Goal: Check status: Check status

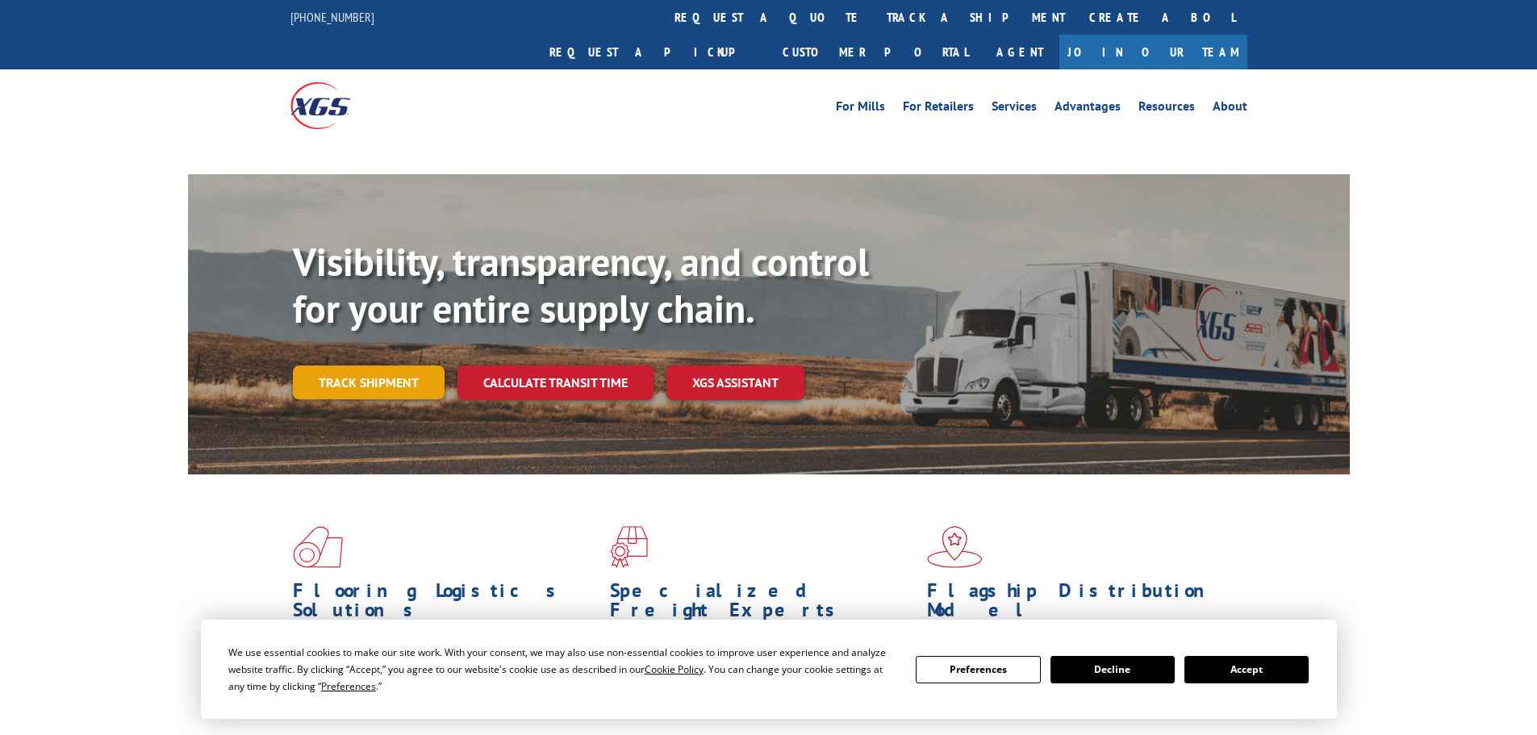
click at [393, 366] on link "Track shipment" at bounding box center [369, 383] width 152 height 34
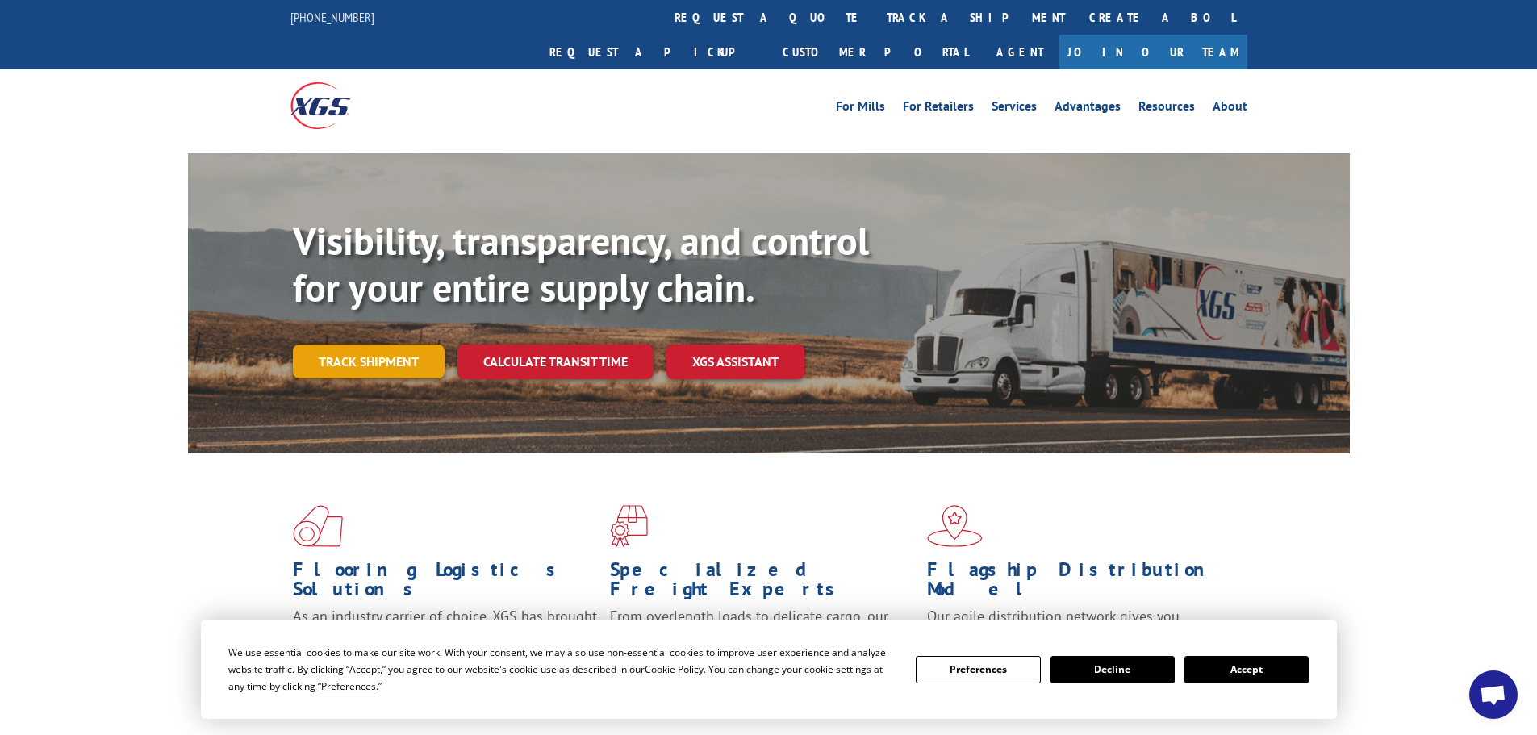
click at [399, 345] on link "Track shipment" at bounding box center [369, 362] width 152 height 34
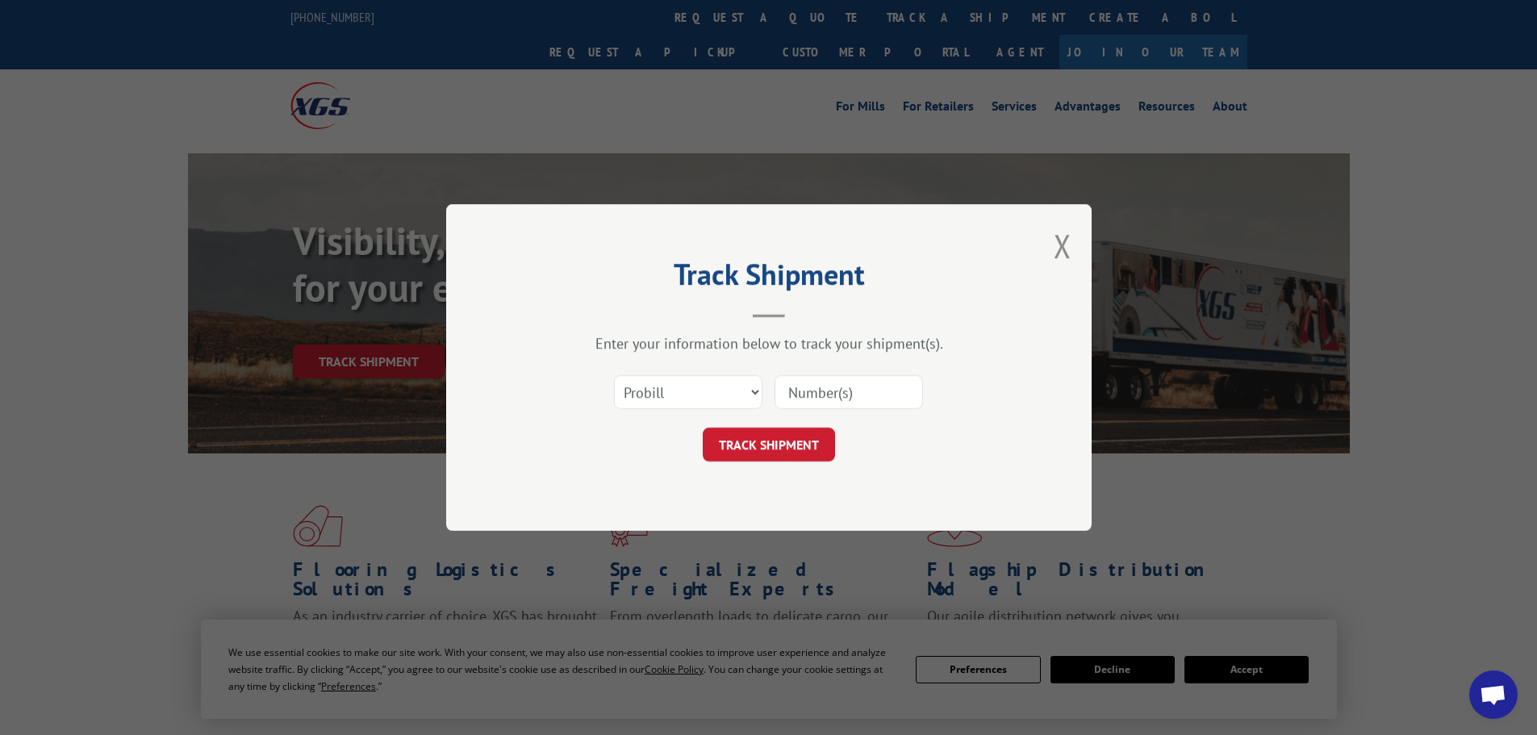
click at [821, 396] on input at bounding box center [849, 392] width 148 height 34
paste input "72543479"
type input "72543479"
drag, startPoint x: 713, startPoint y: 395, endPoint x: 704, endPoint y: 404, distance: 12.0
click at [713, 395] on select "Select category... Probill BOL PO" at bounding box center [688, 392] width 148 height 34
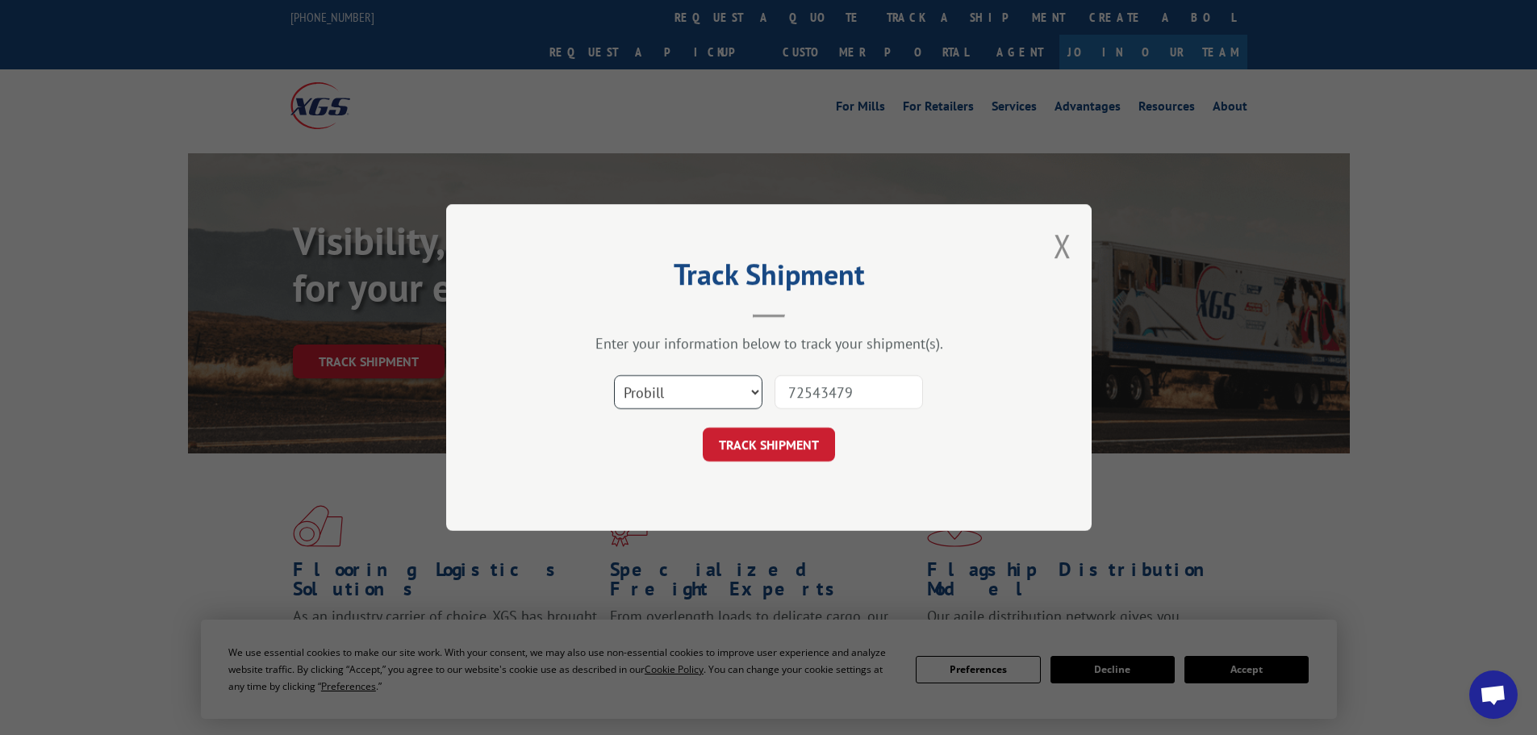
select select "po"
click at [614, 375] on select "Select category... Probill BOL PO" at bounding box center [688, 392] width 148 height 34
click at [807, 435] on button "TRACK SHIPMENT" at bounding box center [769, 445] width 132 height 34
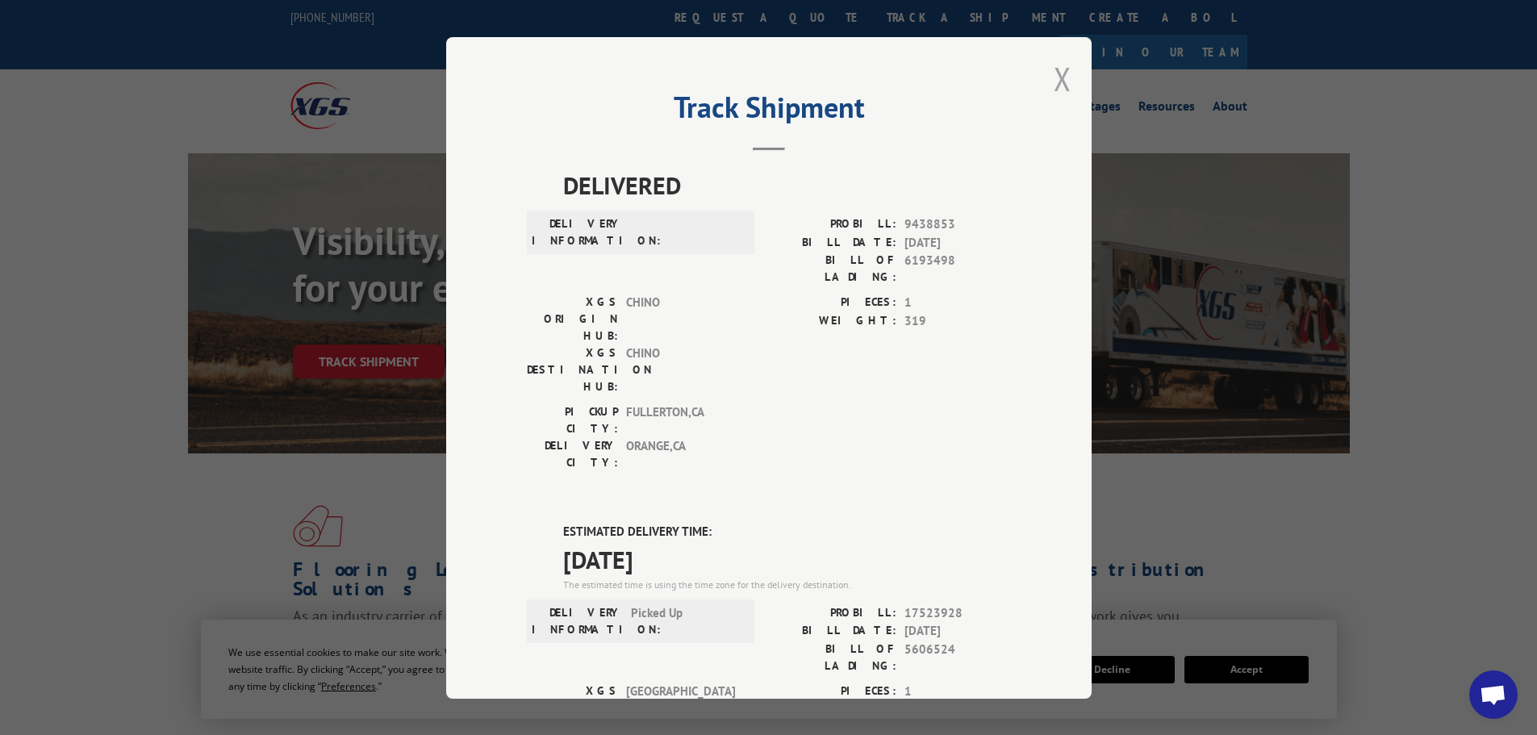
click at [1058, 68] on button "Close modal" at bounding box center [1063, 78] width 18 height 43
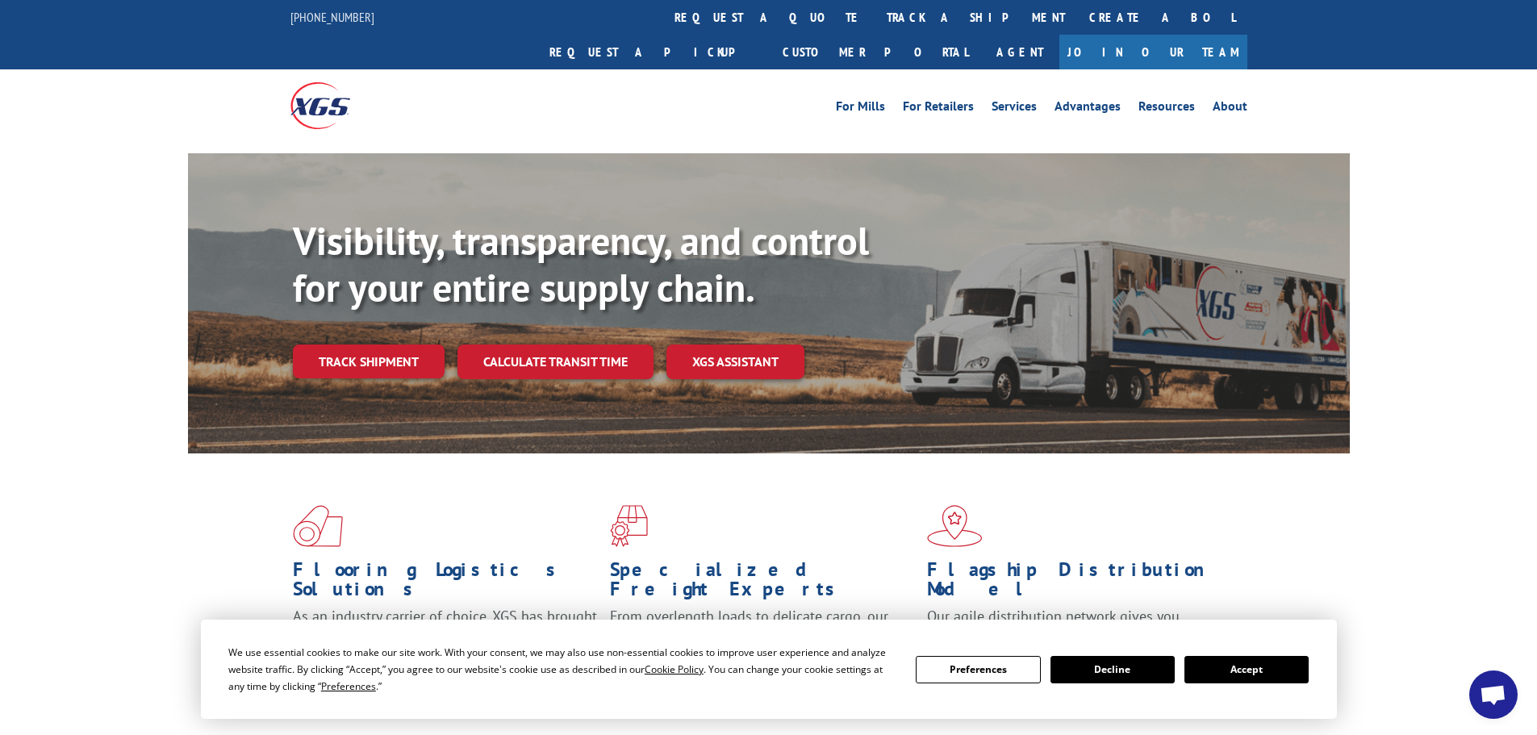
drag, startPoint x: 383, startPoint y: 320, endPoint x: 472, endPoint y: 320, distance: 88.8
click at [383, 345] on link "Track shipment" at bounding box center [369, 362] width 152 height 34
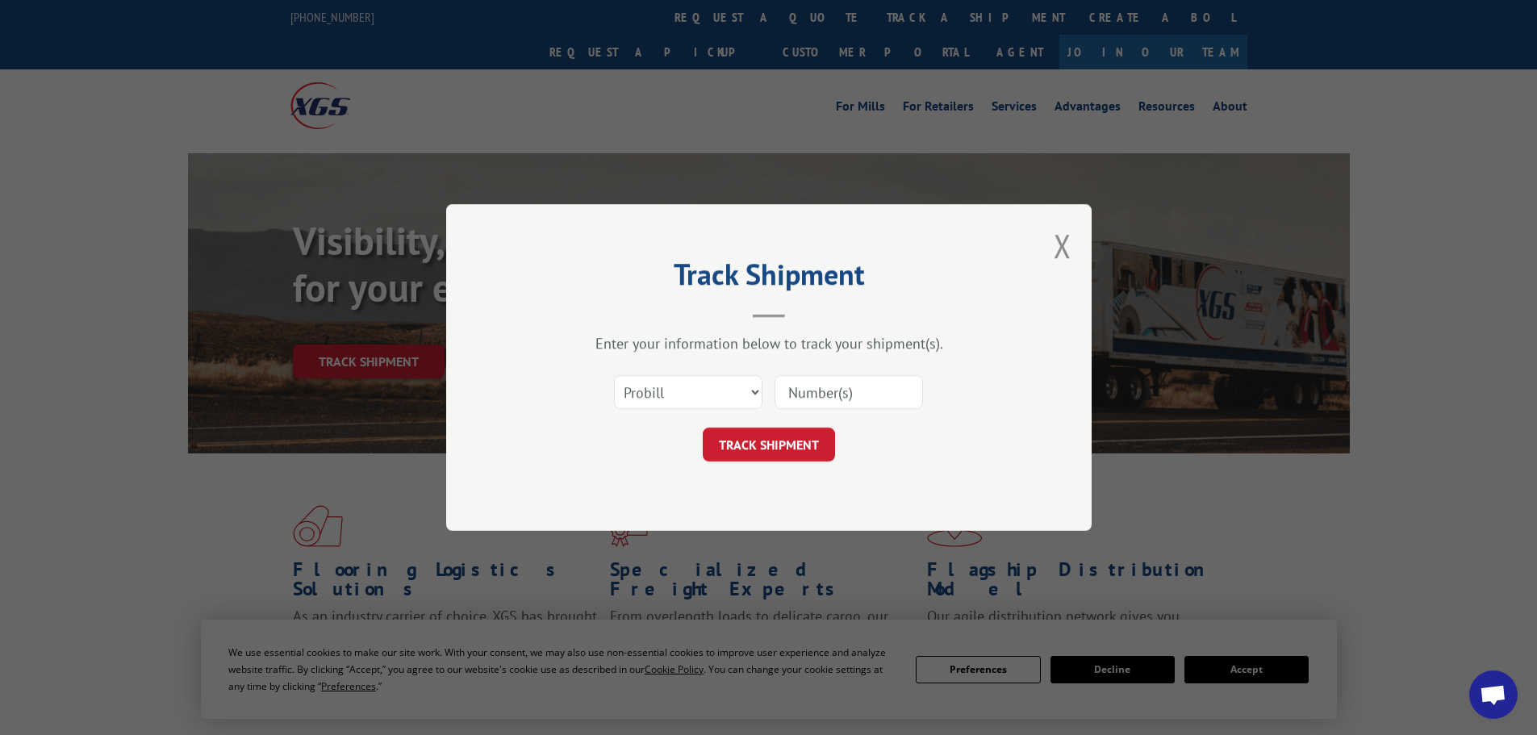
click at [819, 401] on input at bounding box center [849, 392] width 148 height 34
paste input "17523928"
type input "17523928"
click at [703, 428] on button "TRACK SHIPMENT" at bounding box center [769, 445] width 132 height 34
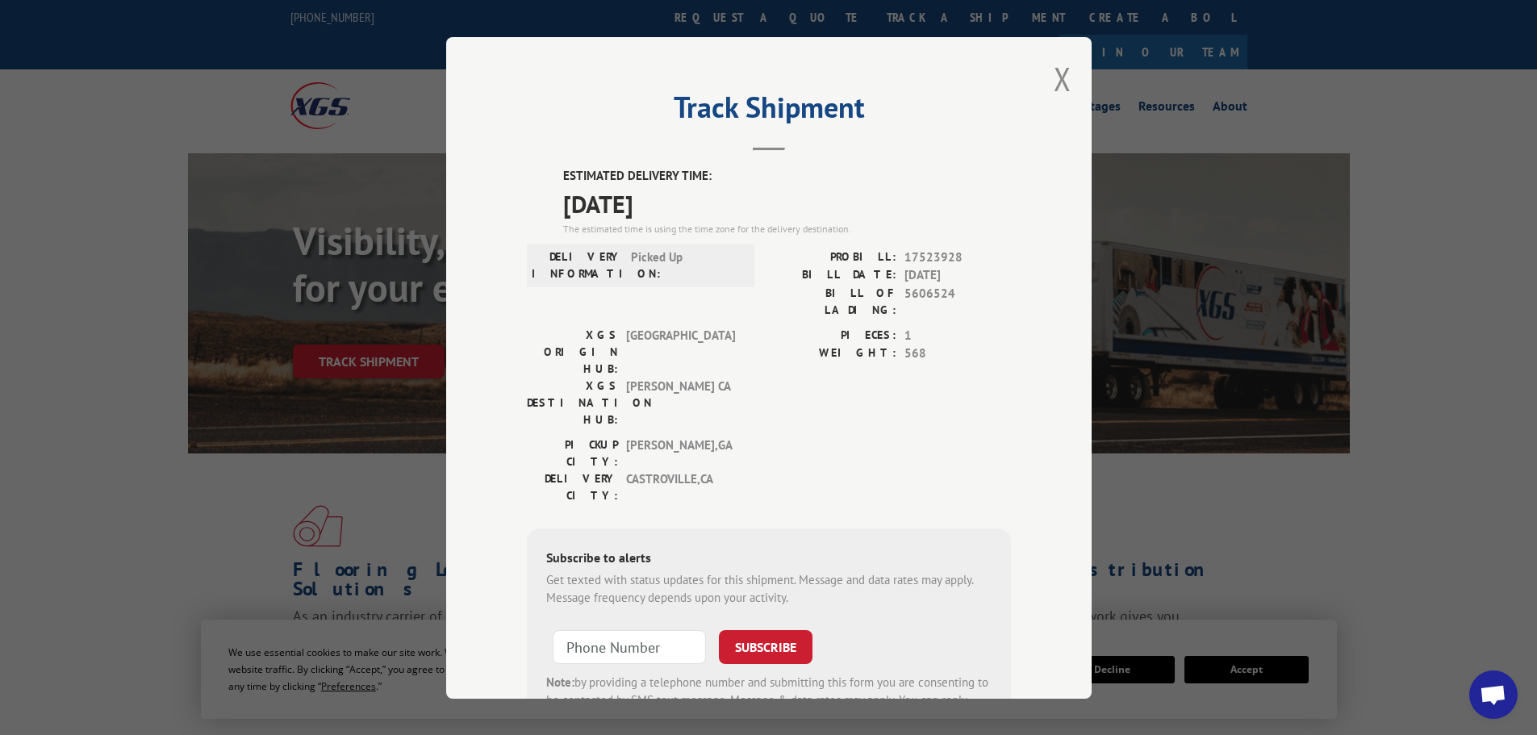
click at [864, 251] on label "PROBILL:" at bounding box center [833, 257] width 128 height 19
drag, startPoint x: 864, startPoint y: 251, endPoint x: 956, endPoint y: 251, distance: 92.0
click at [956, 251] on div "PROBILL: 17523928" at bounding box center [890, 257] width 242 height 19
copy div "PROBILL: 17523928"
click at [1013, 310] on div "Track Shipment ESTIMATED DELIVERY TIME: [DATE] The estimated time is using the …" at bounding box center [769, 368] width 646 height 662
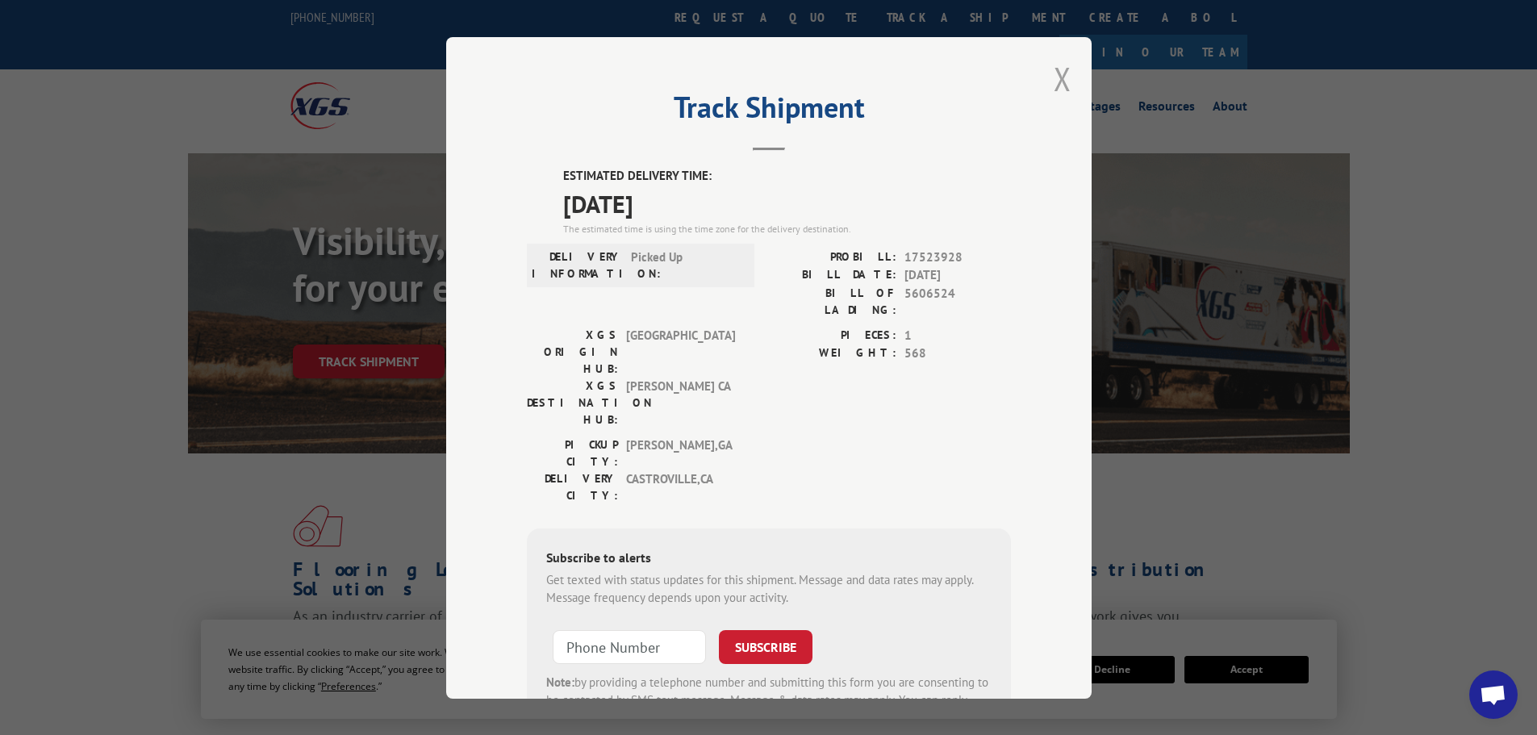
click at [1064, 77] on button "Close modal" at bounding box center [1063, 78] width 18 height 43
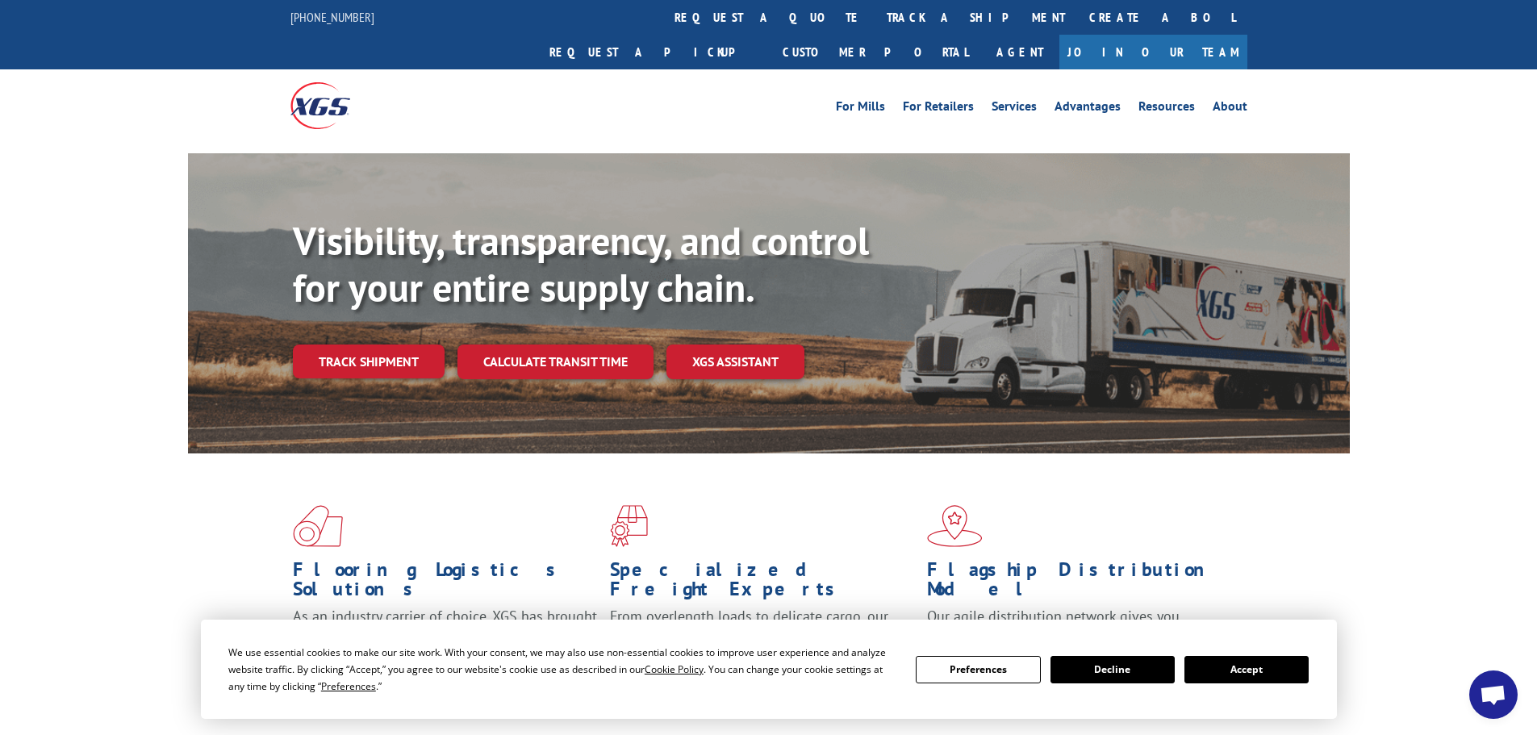
click at [1282, 674] on button "Accept" at bounding box center [1247, 669] width 124 height 27
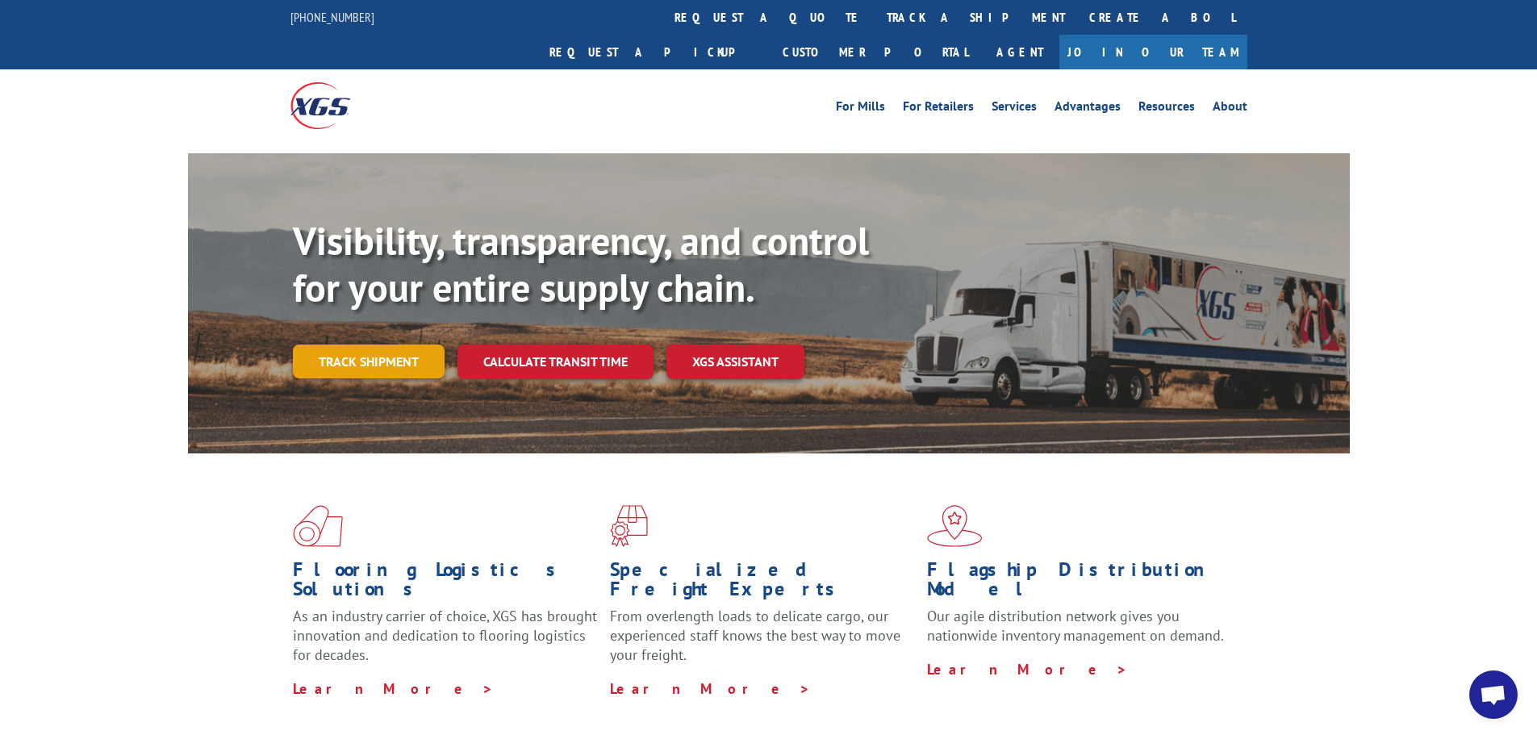
click at [304, 345] on link "Track shipment" at bounding box center [369, 362] width 152 height 34
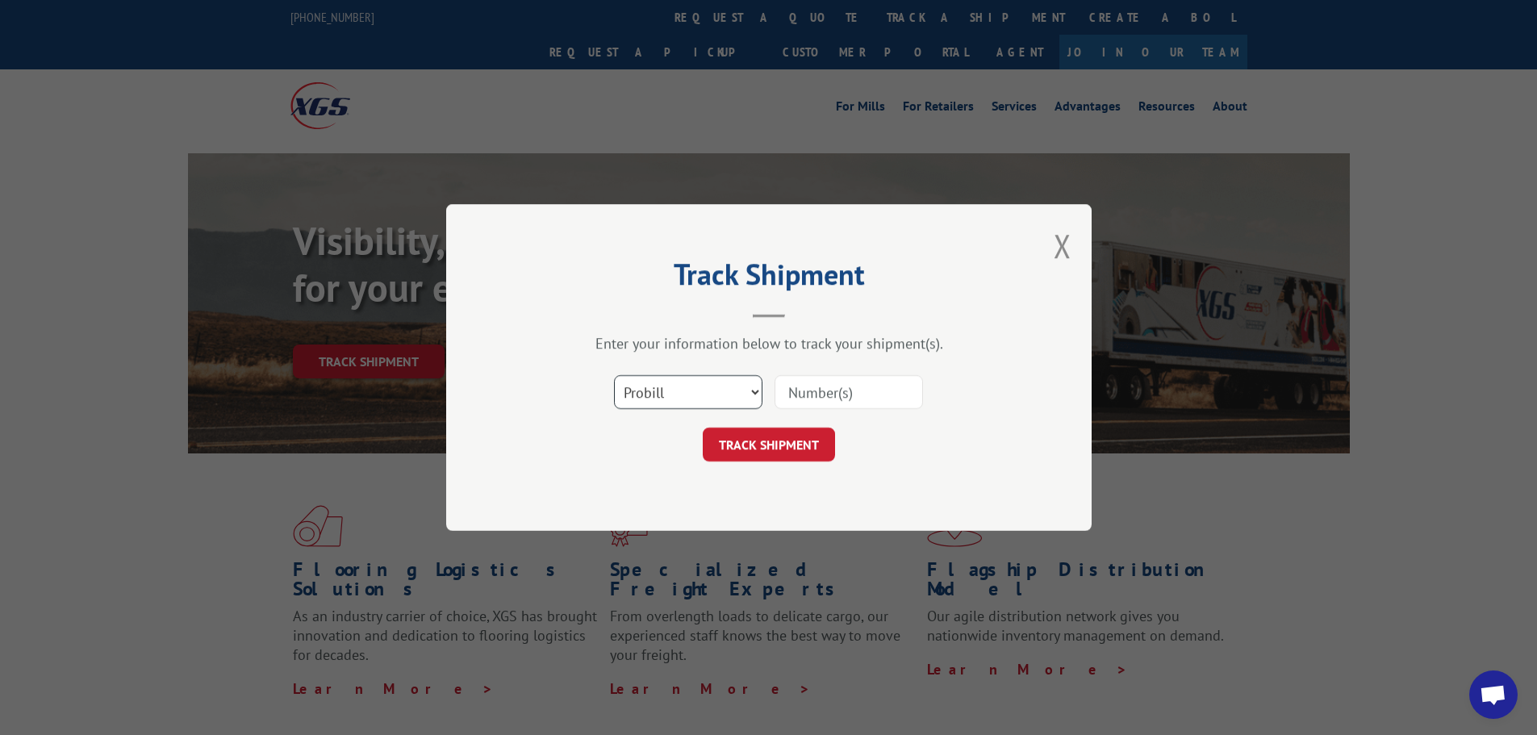
click at [731, 401] on select "Select category... Probill BOL PO" at bounding box center [688, 392] width 148 height 34
click at [975, 386] on div "Select category... Probill BOL PO" at bounding box center [769, 392] width 484 height 53
click at [1055, 259] on button "Close modal" at bounding box center [1063, 245] width 18 height 43
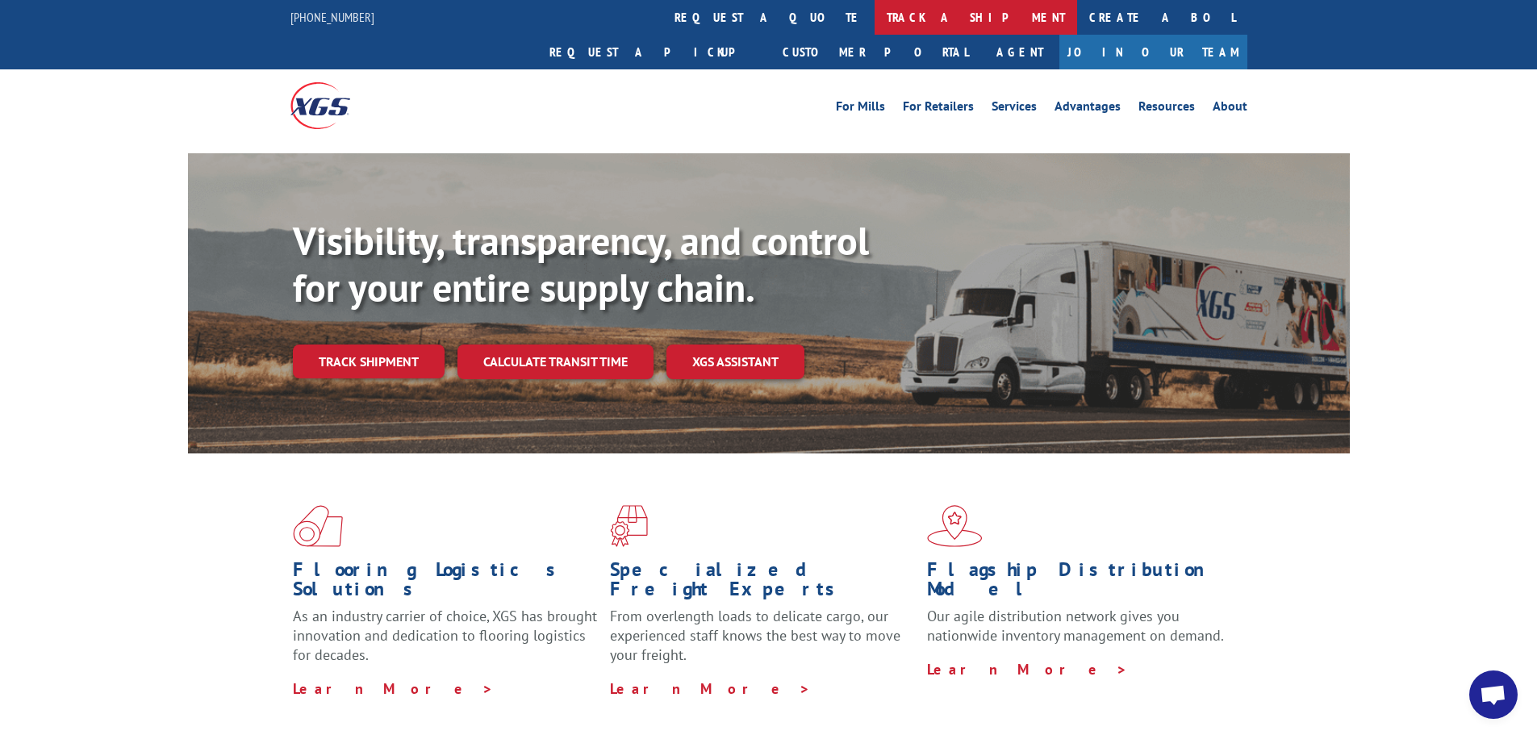
click at [875, 27] on link "track a shipment" at bounding box center [976, 17] width 203 height 35
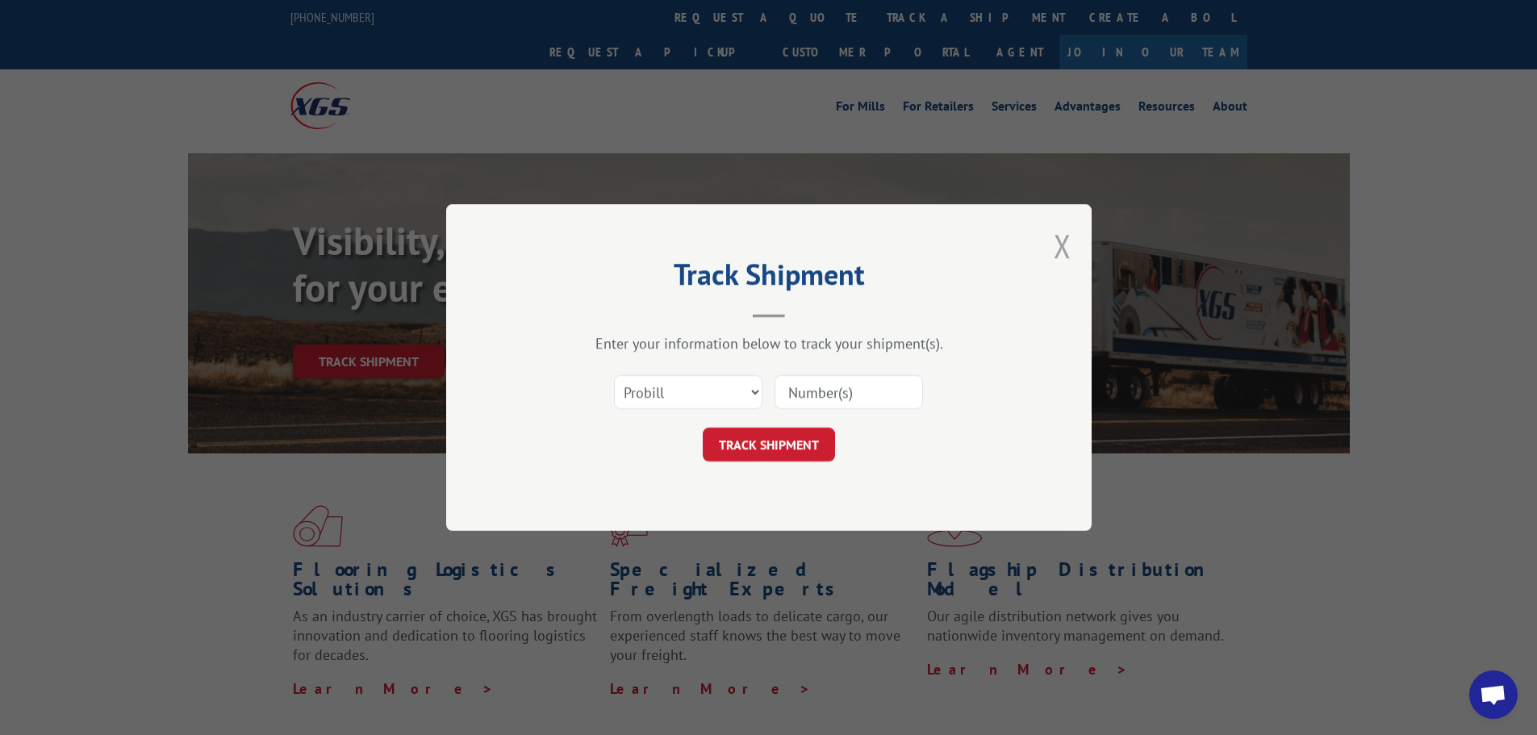
click at [1058, 250] on button "Close modal" at bounding box center [1063, 245] width 18 height 43
